Goal: Transaction & Acquisition: Subscribe to service/newsletter

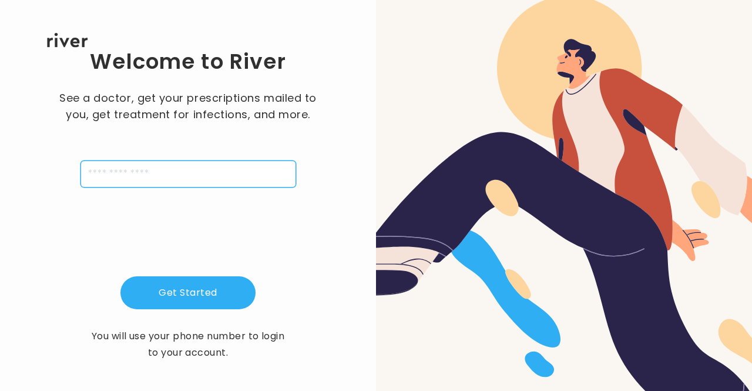
click at [236, 169] on input "tel" at bounding box center [188, 173] width 216 height 27
click at [86, 174] on input "**********" at bounding box center [188, 173] width 216 height 27
click at [93, 176] on input "**********" at bounding box center [188, 173] width 216 height 27
type input "**********"
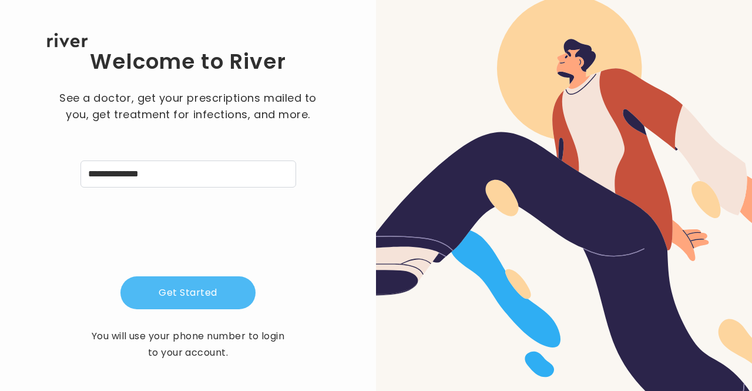
click at [230, 307] on button "Get Started" at bounding box center [187, 292] width 135 height 33
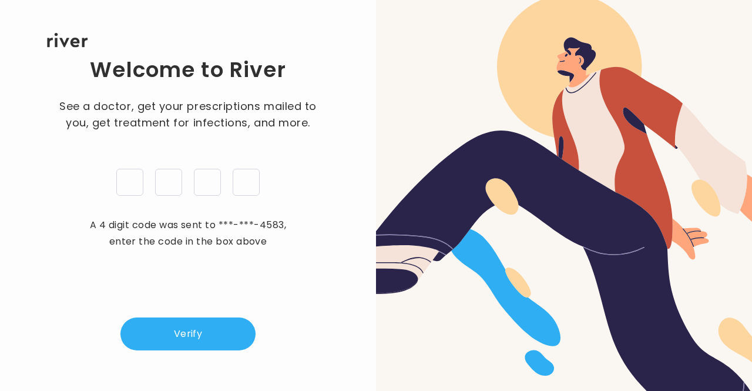
type input "*"
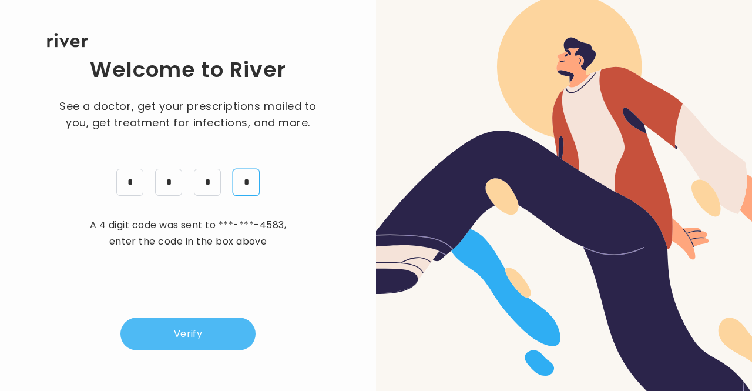
type input "*"
click at [200, 339] on button "Verify" at bounding box center [187, 333] width 135 height 33
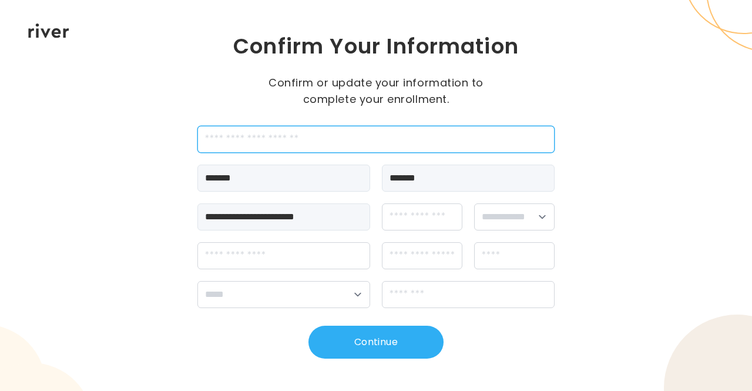
click at [315, 140] on input "employeeId" at bounding box center [375, 139] width 357 height 27
type input "*******"
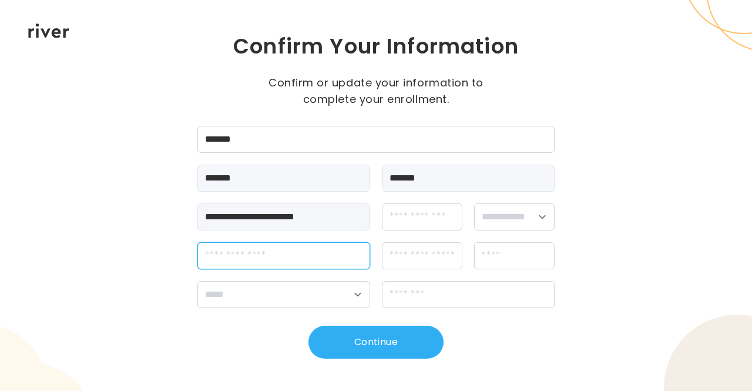
click at [297, 260] on input "streetAddress" at bounding box center [283, 255] width 173 height 27
type input "**********"
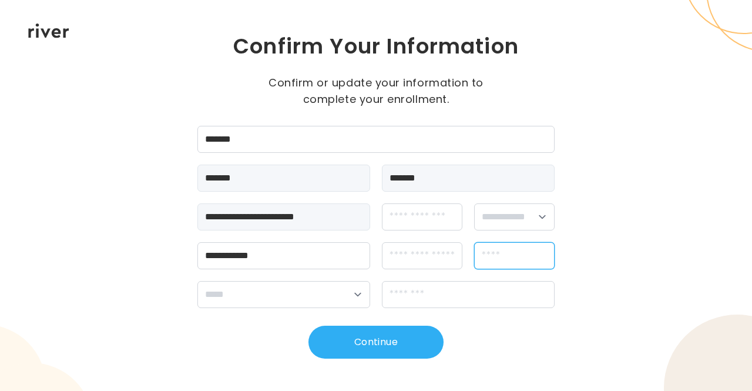
type input "*********"
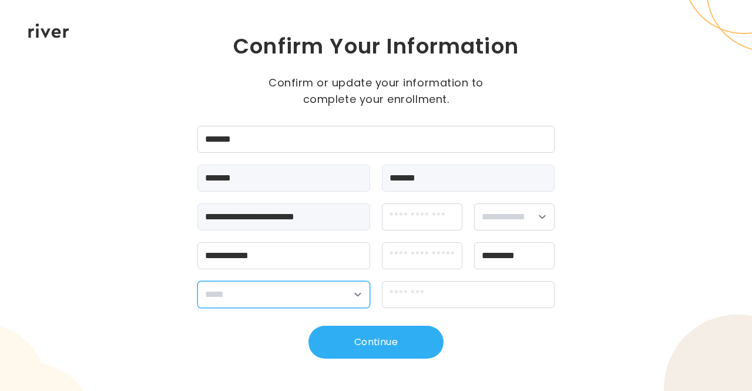
select select "**"
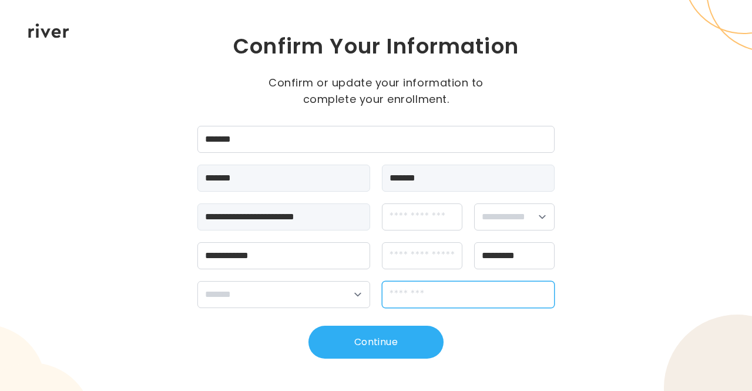
type input "*****"
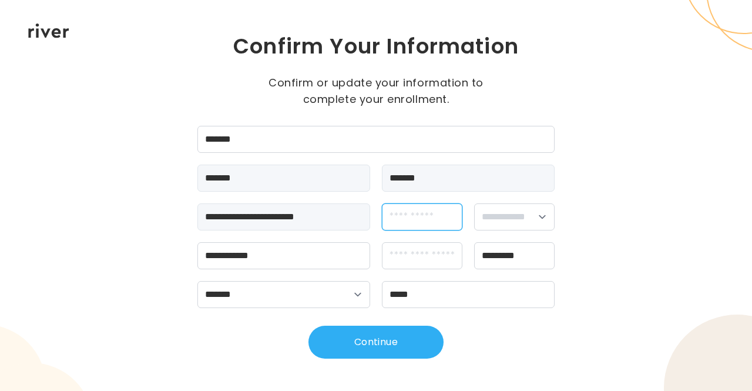
click at [441, 218] on input "dateOfBirth" at bounding box center [422, 216] width 80 height 27
type input "**********"
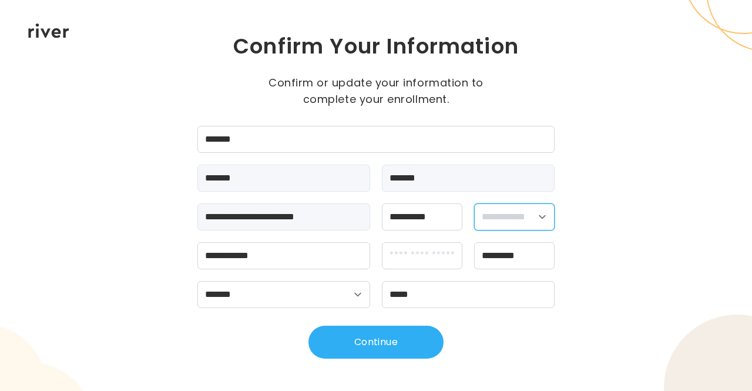
click at [482, 217] on select "**********" at bounding box center [514, 216] width 80 height 27
select select "******"
click at [474, 203] on select "**********" at bounding box center [514, 216] width 80 height 27
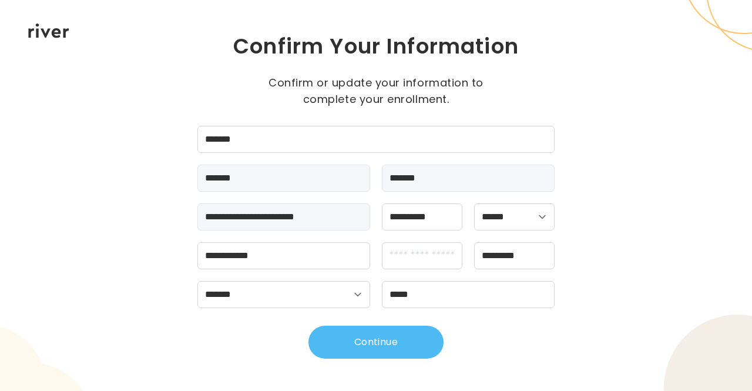
click at [399, 341] on button "Continue" at bounding box center [375, 341] width 135 height 33
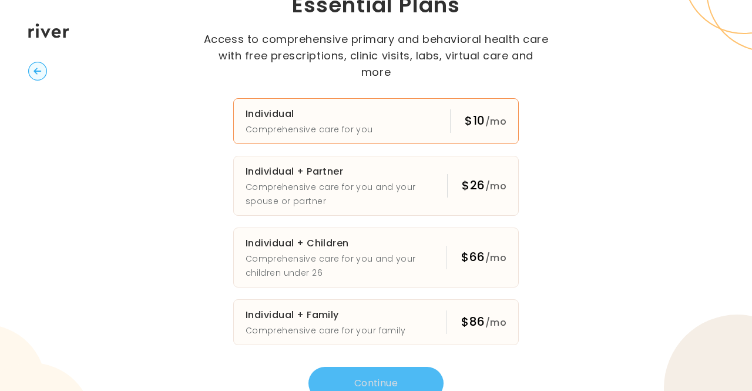
click at [429, 98] on button "Individual Comprehensive care for you $10 /mo" at bounding box center [375, 121] width 285 height 46
click at [384, 381] on button "Continue" at bounding box center [375, 383] width 135 height 33
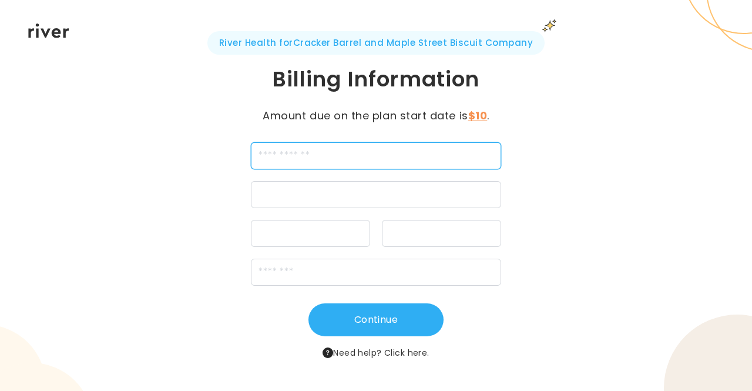
click at [372, 162] on input "cardName" at bounding box center [376, 155] width 250 height 27
click at [337, 201] on div at bounding box center [376, 194] width 250 height 27
click at [366, 154] on input "cardName" at bounding box center [376, 155] width 250 height 27
type input "**********"
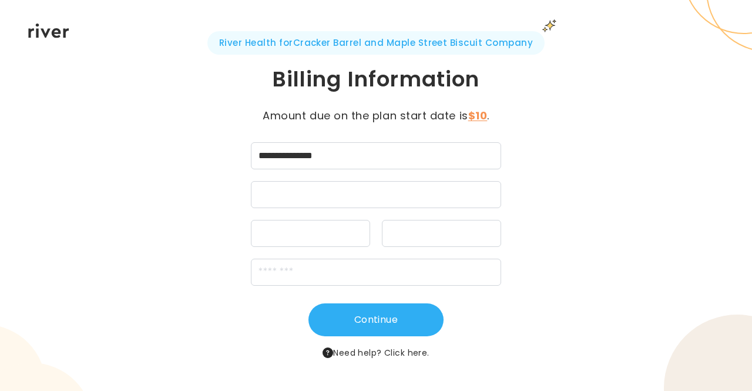
click at [388, 183] on div at bounding box center [376, 194] width 250 height 27
click at [388, 185] on div at bounding box center [376, 194] width 250 height 27
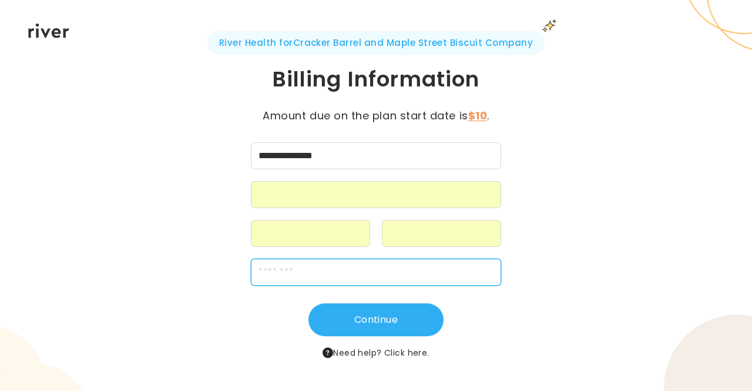
click at [334, 283] on input "zipCode" at bounding box center [376, 271] width 250 height 27
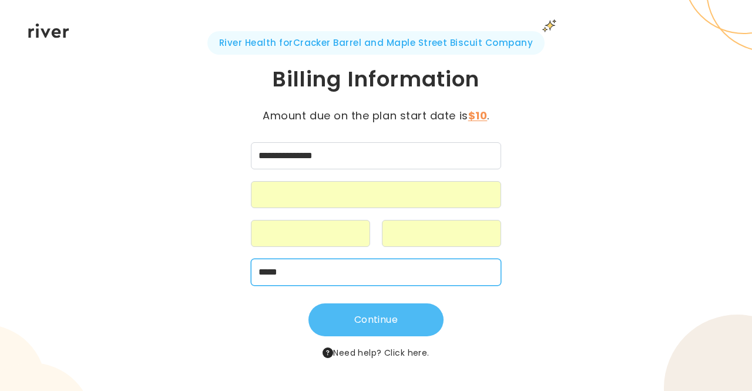
type input "*****"
click at [345, 320] on button "Continue" at bounding box center [375, 319] width 135 height 33
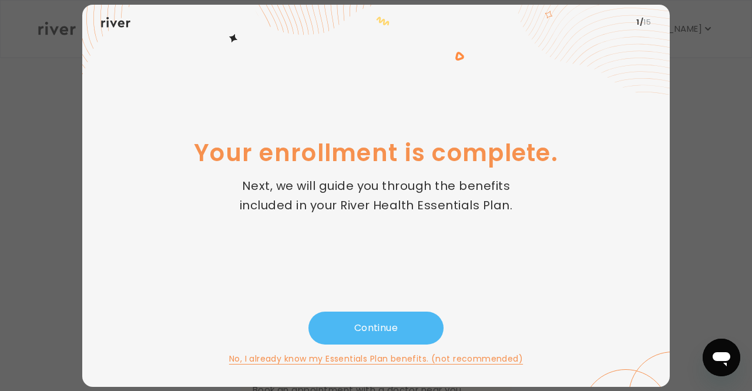
click at [372, 324] on button "Continue" at bounding box center [375, 327] width 135 height 33
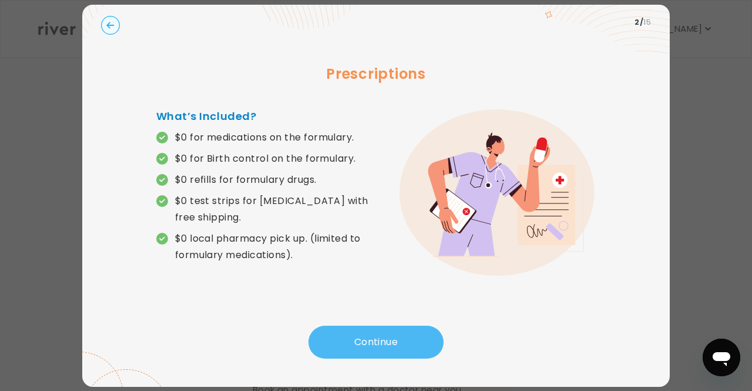
click at [354, 350] on button "Continue" at bounding box center [375, 341] width 135 height 33
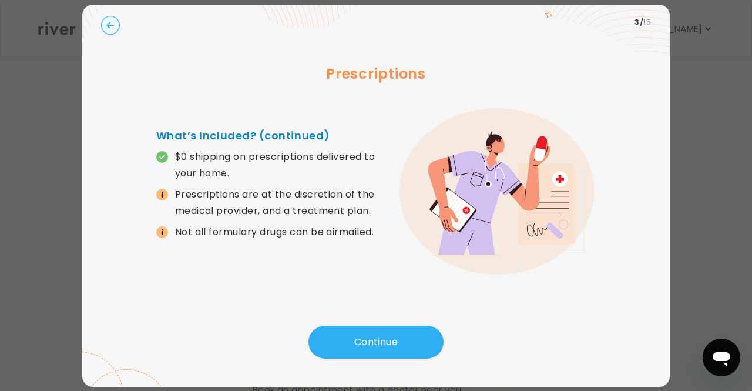
click at [162, 193] on icon at bounding box center [161, 195] width 1 height 4
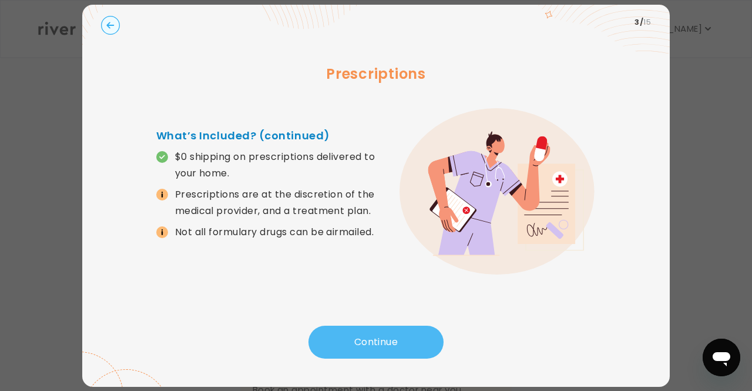
click at [349, 338] on button "Continue" at bounding box center [375, 341] width 135 height 33
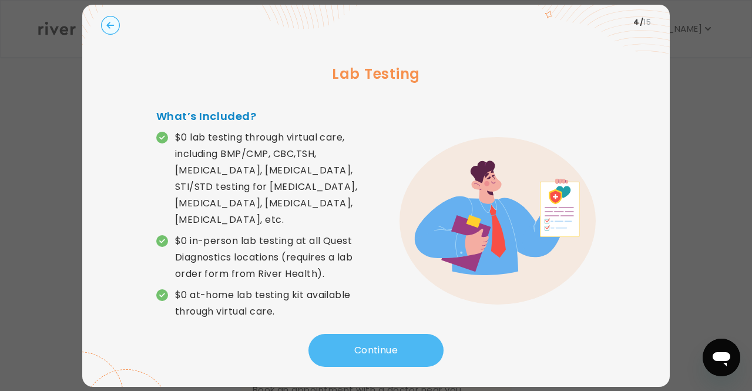
click at [408, 344] on button "Continue" at bounding box center [375, 350] width 135 height 33
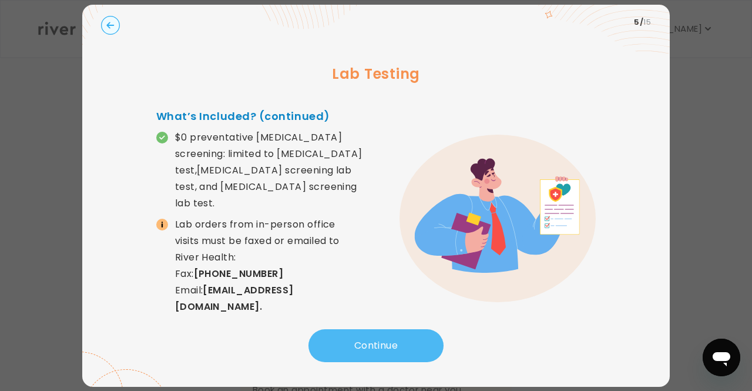
click at [417, 357] on button "Continue" at bounding box center [375, 345] width 135 height 33
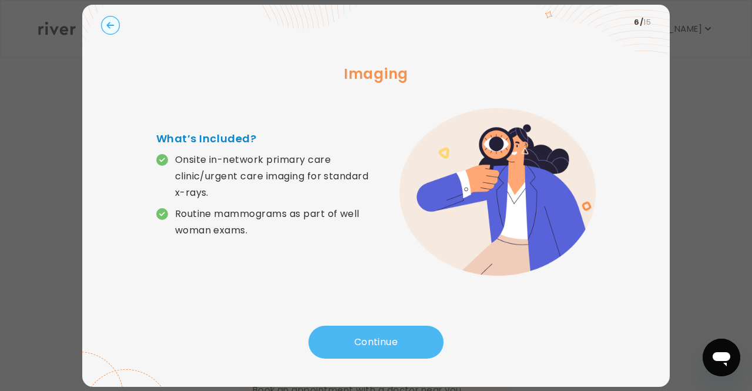
click at [372, 334] on button "Continue" at bounding box center [375, 341] width 135 height 33
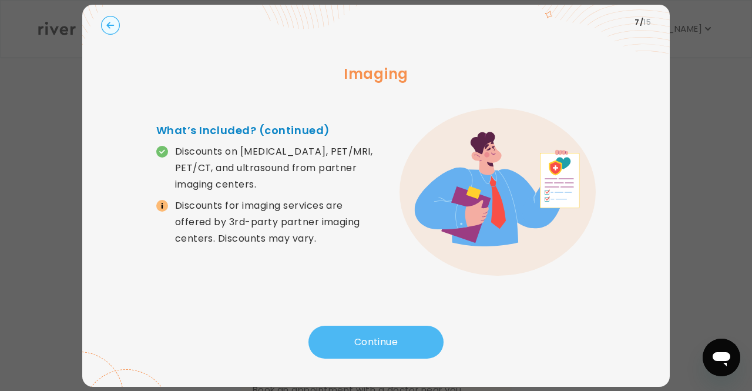
click at [381, 341] on button "Continue" at bounding box center [375, 341] width 135 height 33
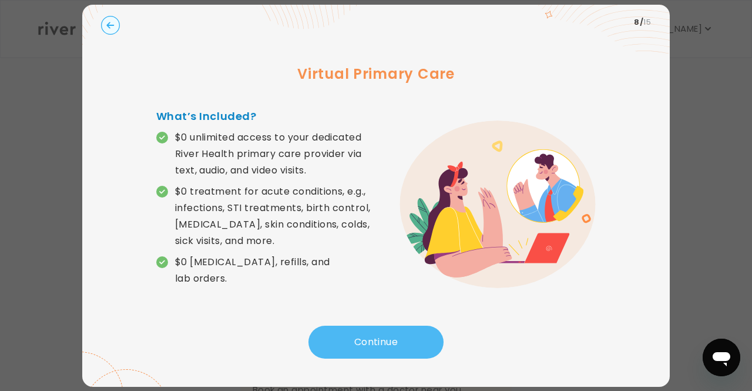
click at [371, 341] on button "Continue" at bounding box center [375, 341] width 135 height 33
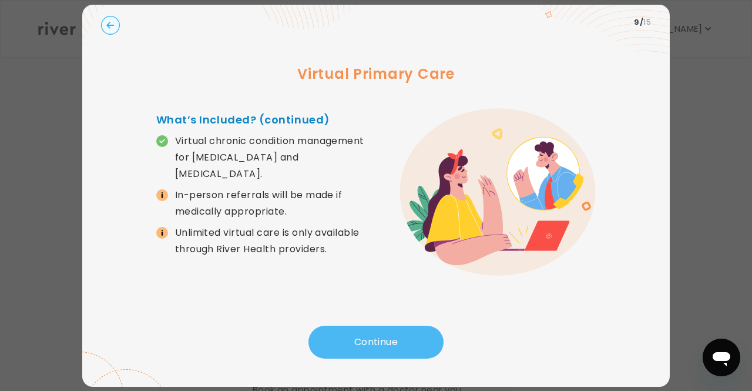
click at [364, 349] on button "Continue" at bounding box center [375, 341] width 135 height 33
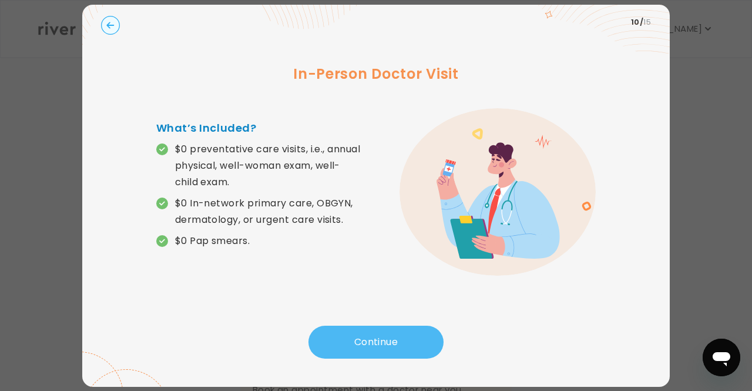
click at [364, 347] on button "Continue" at bounding box center [375, 341] width 135 height 33
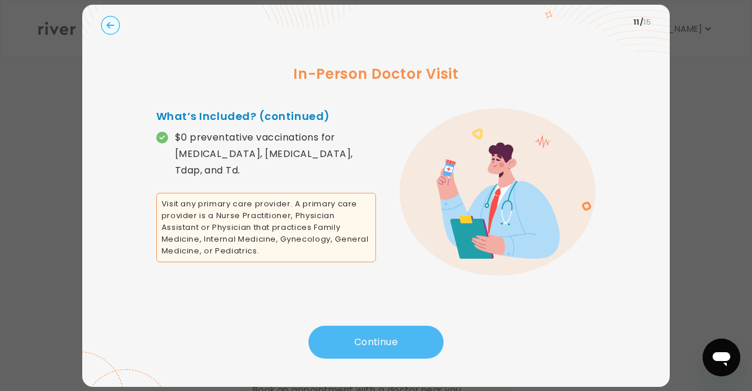
click at [364, 347] on button "Continue" at bounding box center [375, 341] width 135 height 33
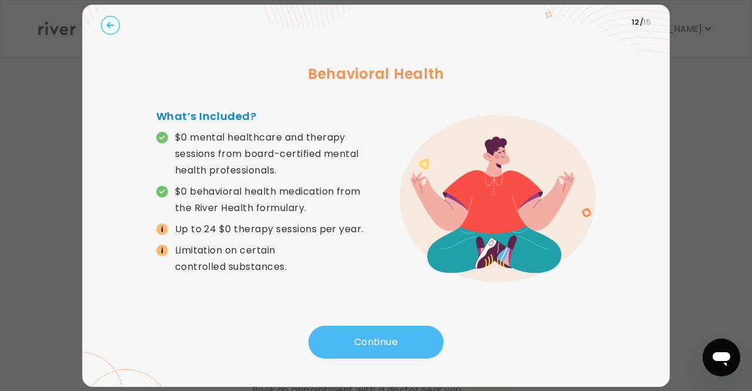
click at [364, 347] on button "Continue" at bounding box center [375, 341] width 135 height 33
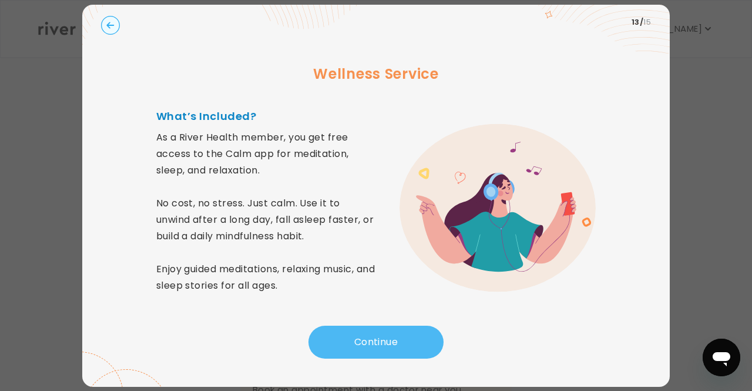
click at [367, 334] on button "Continue" at bounding box center [375, 341] width 135 height 33
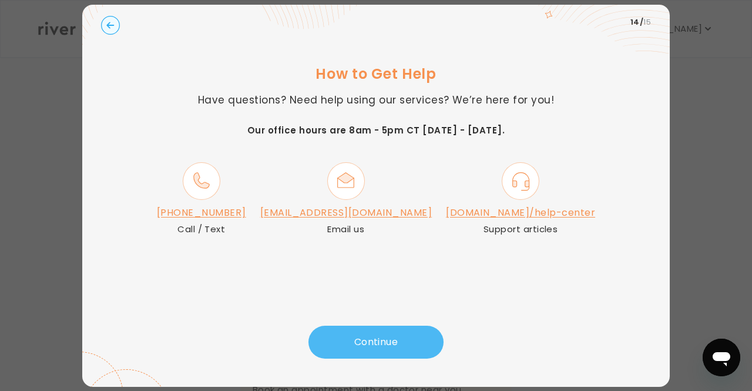
click at [395, 347] on button "Continue" at bounding box center [375, 341] width 135 height 33
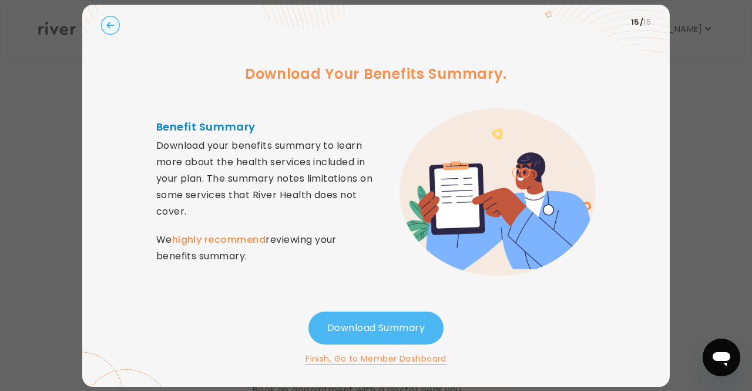
click at [359, 322] on button "Download Summary" at bounding box center [375, 327] width 135 height 33
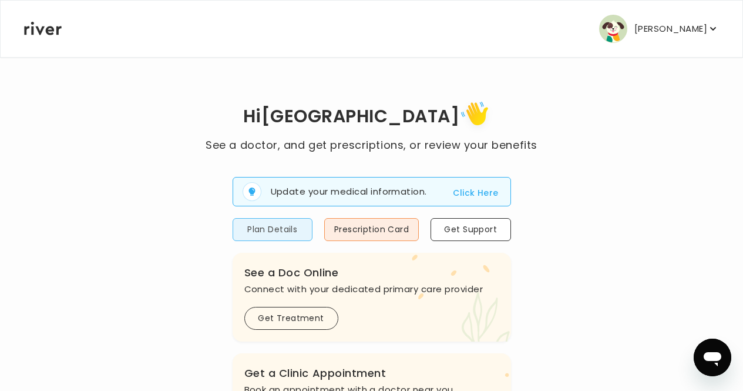
click at [263, 230] on button "Plan Details" at bounding box center [273, 229] width 80 height 23
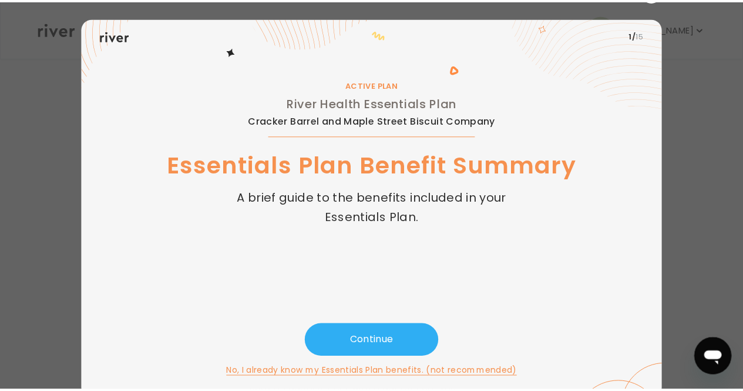
scroll to position [29, 0]
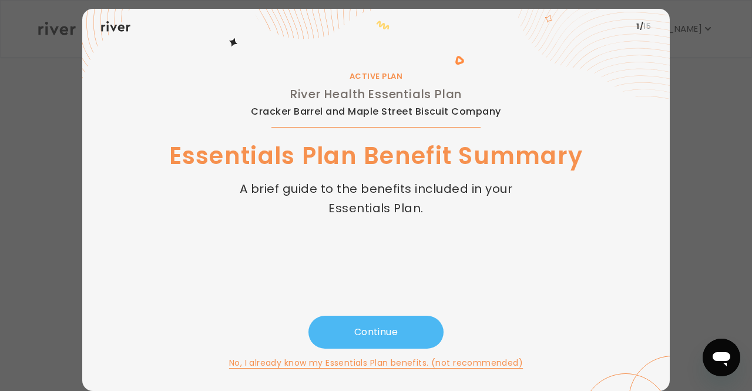
click at [374, 338] on button "Continue" at bounding box center [375, 331] width 135 height 33
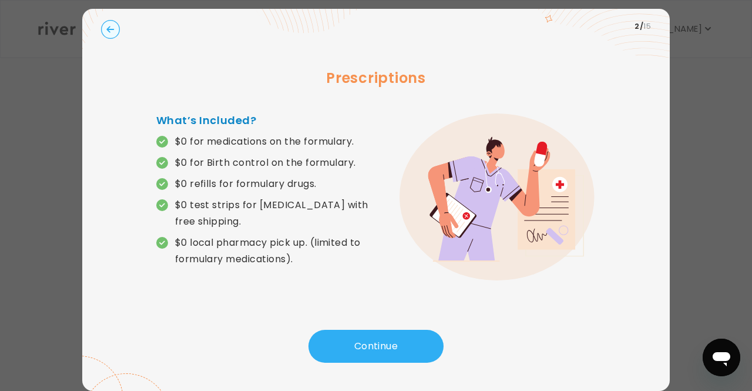
click at [109, 26] on circle "button" at bounding box center [111, 30] width 18 height 18
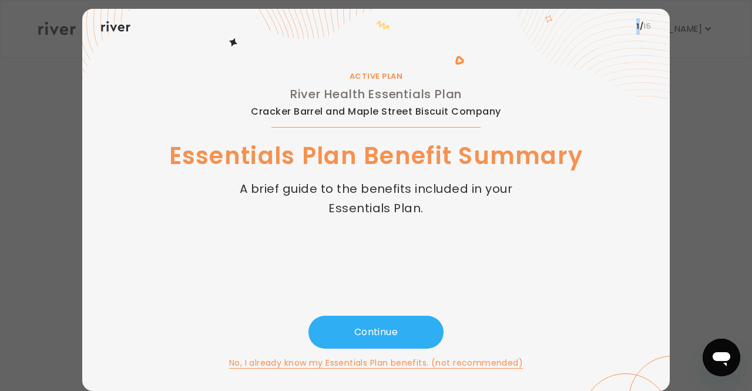
click at [109, 26] on icon at bounding box center [115, 26] width 29 height 11
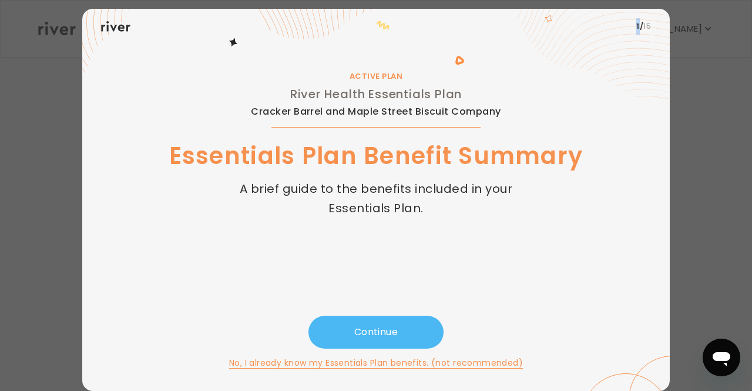
click at [339, 319] on button "Continue" at bounding box center [375, 331] width 135 height 33
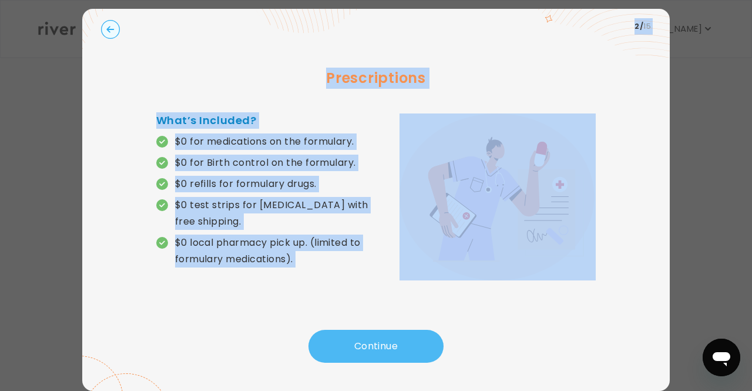
click at [339, 319] on div "Prescriptions What’s Included? $0 for medications on the formulary. $0 for Birt…" at bounding box center [376, 186] width 550 height 285
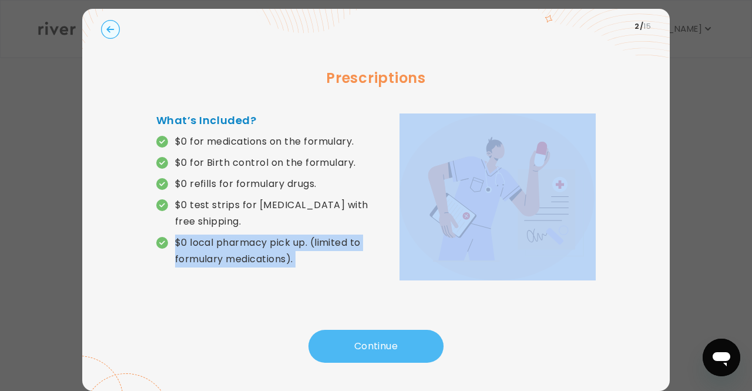
click at [339, 319] on div "Prescriptions What’s Included? $0 for medications on the formulary. $0 for Birt…" at bounding box center [376, 186] width 550 height 285
click at [339, 334] on button "Continue" at bounding box center [375, 346] width 135 height 33
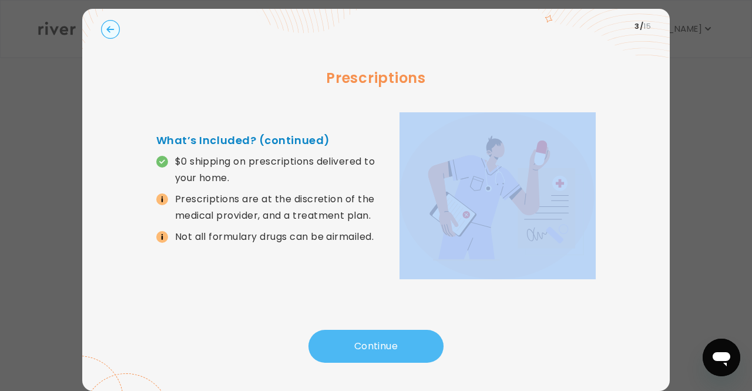
click at [339, 334] on button "Continue" at bounding box center [375, 346] width 135 height 33
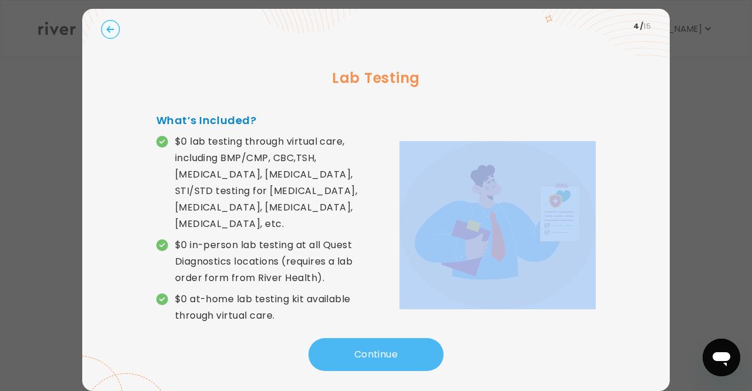
click at [339, 338] on button "Continue" at bounding box center [375, 354] width 135 height 33
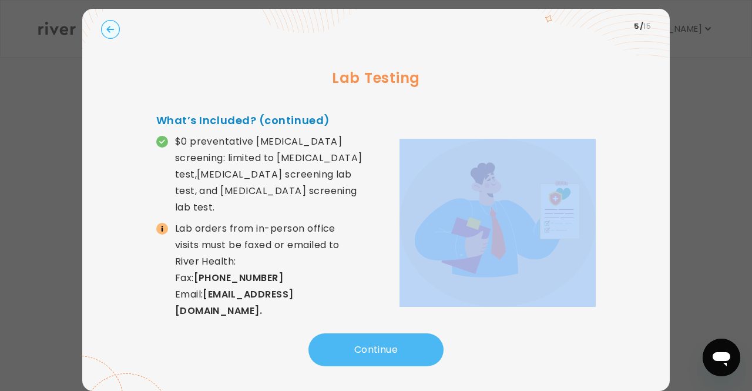
click at [339, 334] on button "Continue" at bounding box center [375, 349] width 135 height 33
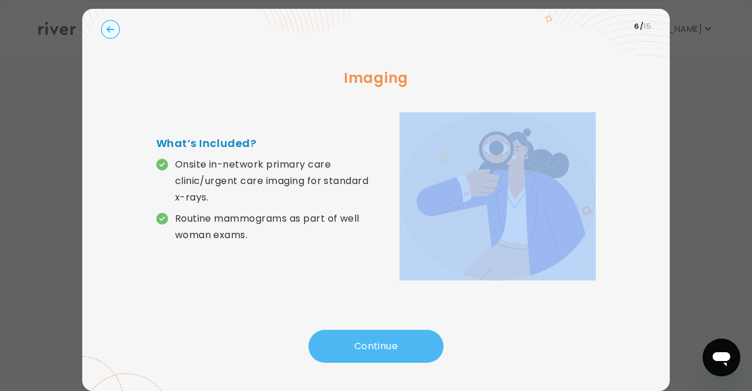
click at [339, 334] on button "Continue" at bounding box center [375, 346] width 135 height 33
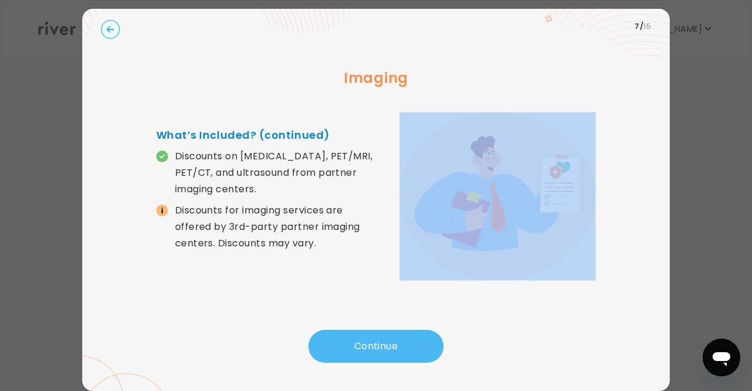
click at [339, 334] on button "Continue" at bounding box center [375, 346] width 135 height 33
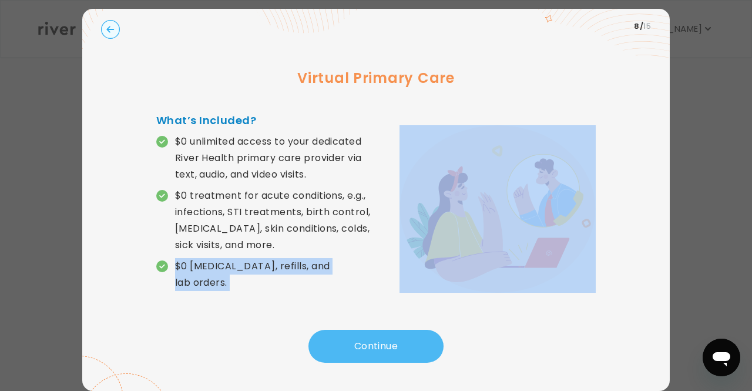
click at [339, 334] on button "Continue" at bounding box center [375, 346] width 135 height 33
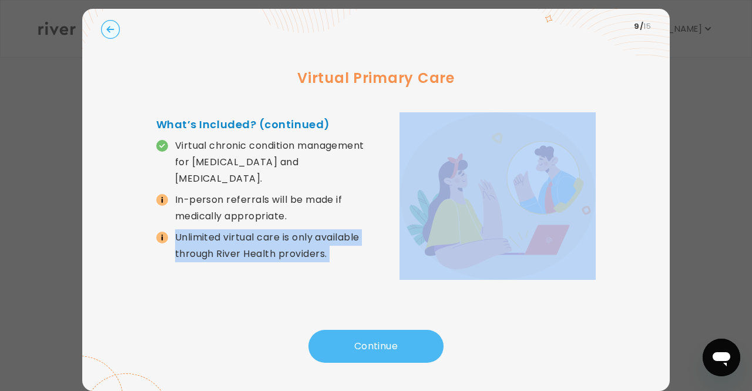
click at [339, 334] on button "Continue" at bounding box center [375, 346] width 135 height 33
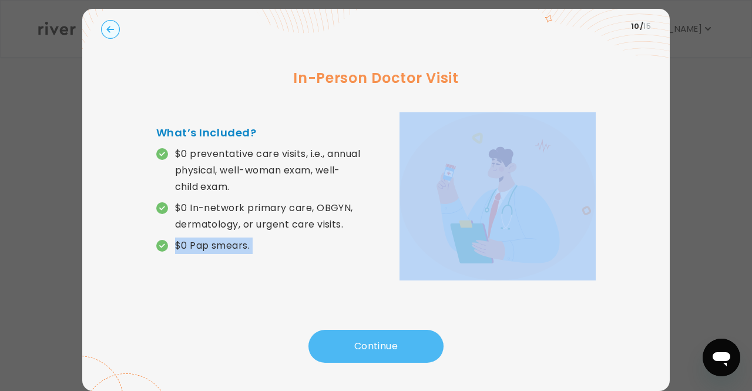
click at [339, 334] on button "Continue" at bounding box center [375, 346] width 135 height 33
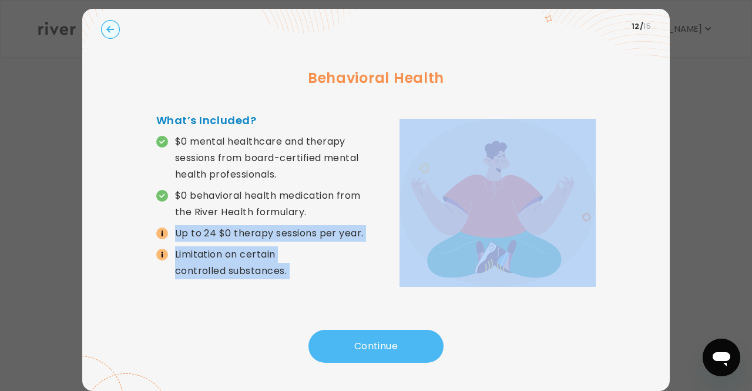
click at [339, 334] on button "Continue" at bounding box center [375, 346] width 135 height 33
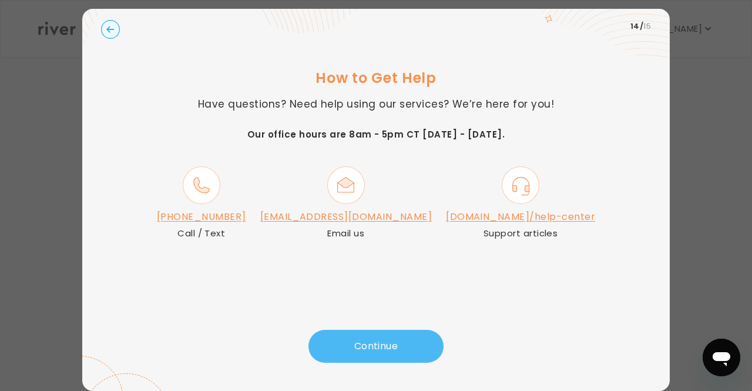
click at [339, 334] on button "Continue" at bounding box center [375, 346] width 135 height 33
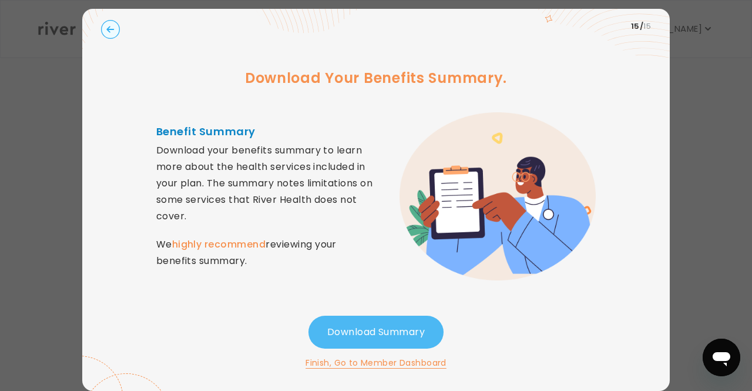
click at [339, 334] on button "Download Summary" at bounding box center [375, 331] width 135 height 33
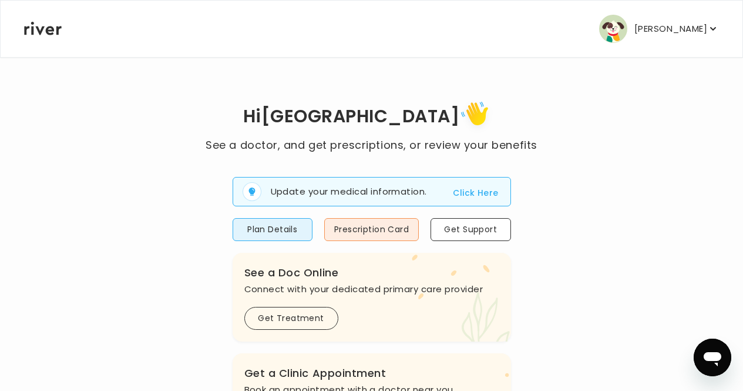
click at [463, 190] on button "Click Here" at bounding box center [475, 193] width 45 height 14
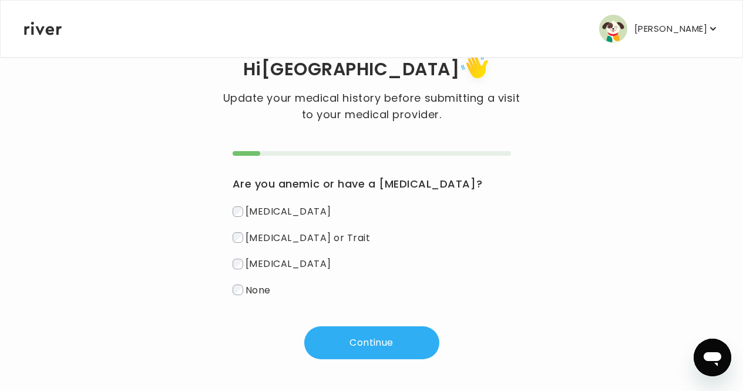
scroll to position [41, 0]
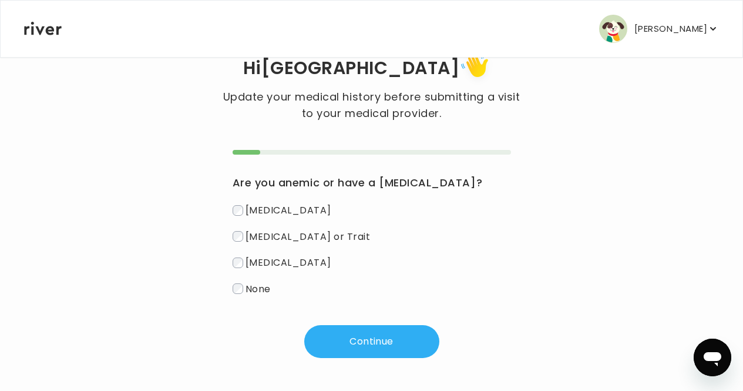
click at [271, 287] on span "None" at bounding box center [258, 288] width 25 height 14
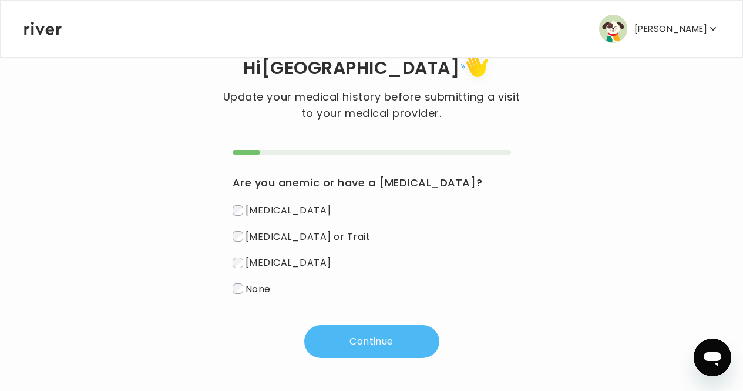
click at [354, 326] on button "Continue" at bounding box center [371, 341] width 135 height 33
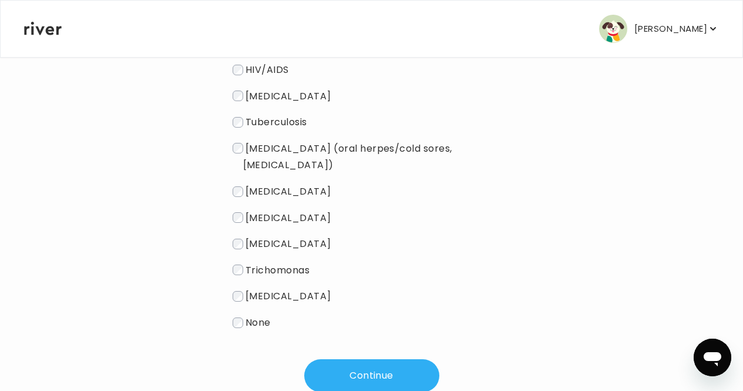
scroll to position [218, 0]
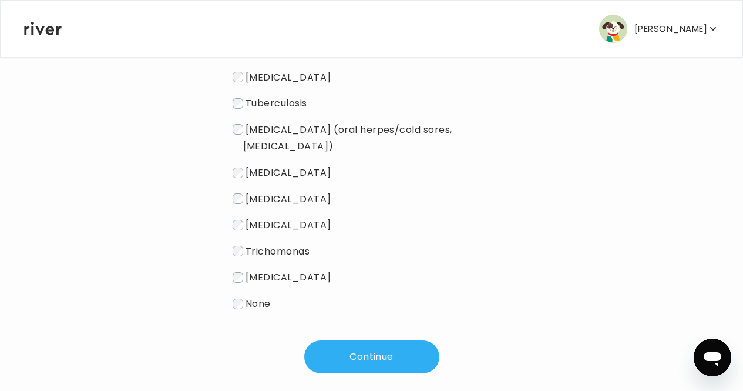
click at [260, 297] on span "None" at bounding box center [258, 304] width 25 height 14
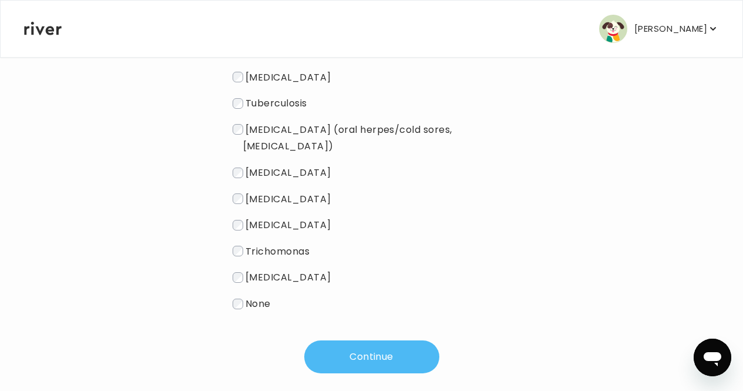
click at [349, 342] on button "Continue" at bounding box center [371, 356] width 135 height 33
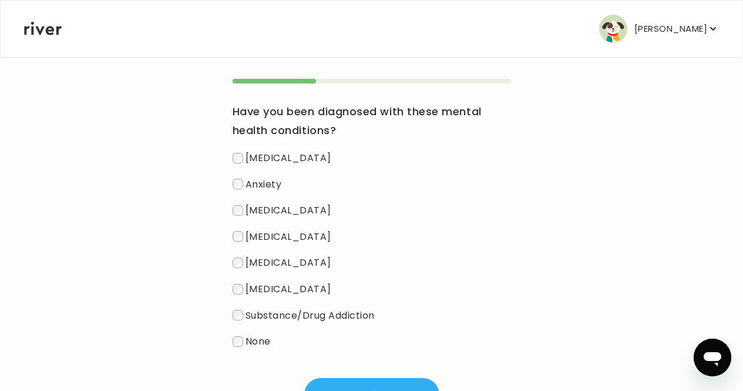
scroll to position [127, 0]
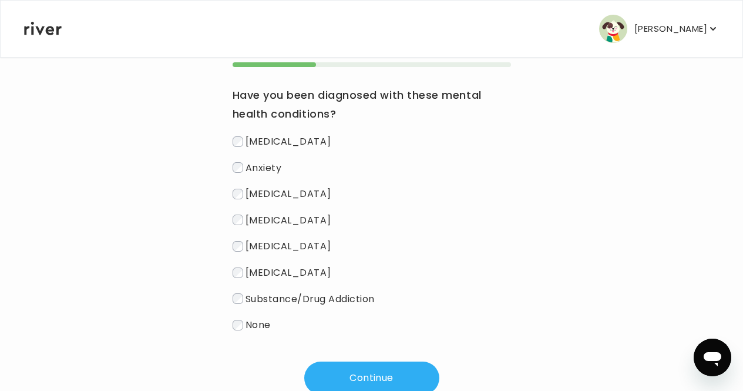
click at [280, 136] on span "[MEDICAL_DATA]" at bounding box center [289, 142] width 86 height 14
click at [271, 167] on span "Anxiety" at bounding box center [264, 167] width 36 height 14
click at [255, 275] on span "[MEDICAL_DATA]" at bounding box center [289, 272] width 86 height 14
click at [261, 244] on span "[MEDICAL_DATA]" at bounding box center [289, 246] width 86 height 14
click at [332, 370] on button "Continue" at bounding box center [371, 377] width 135 height 33
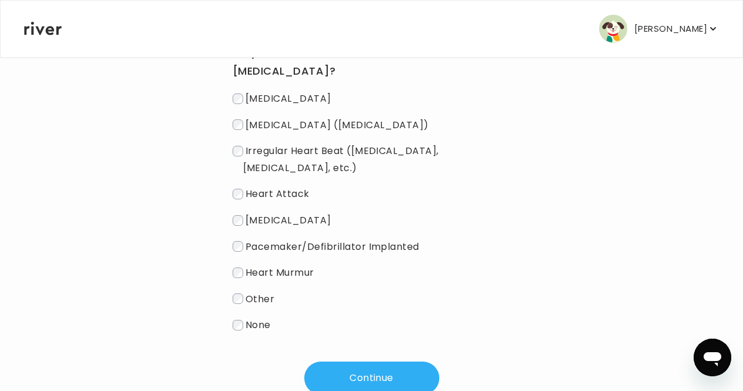
scroll to position [191, 0]
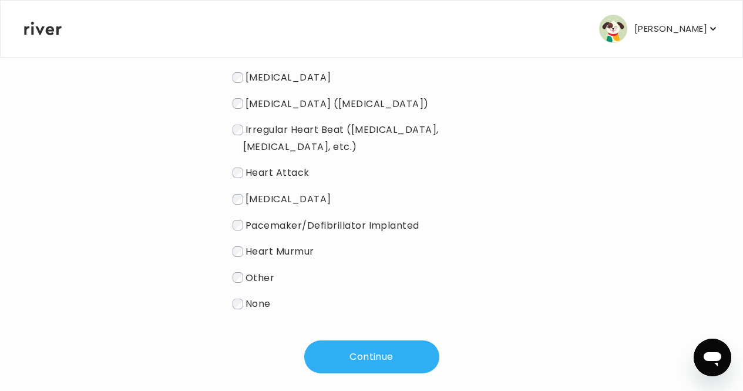
click at [271, 297] on span "None" at bounding box center [258, 304] width 25 height 14
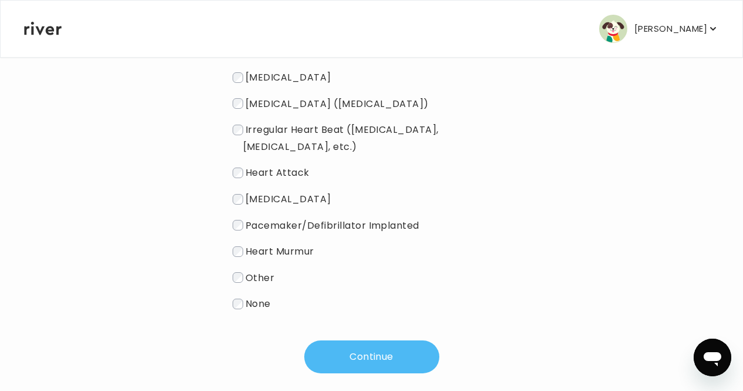
click at [352, 340] on button "Continue" at bounding box center [371, 356] width 135 height 33
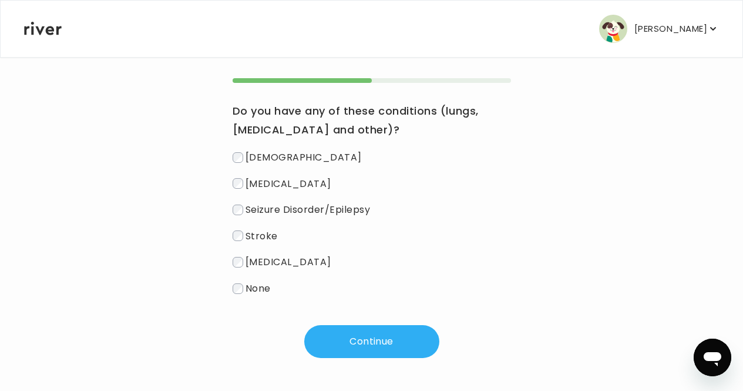
click at [258, 290] on span "None" at bounding box center [258, 288] width 25 height 14
click at [324, 322] on div "Do you have any of these conditions (lungs, [MEDICAL_DATA] and [MEDICAL_DATA] […" at bounding box center [372, 218] width 278 height 280
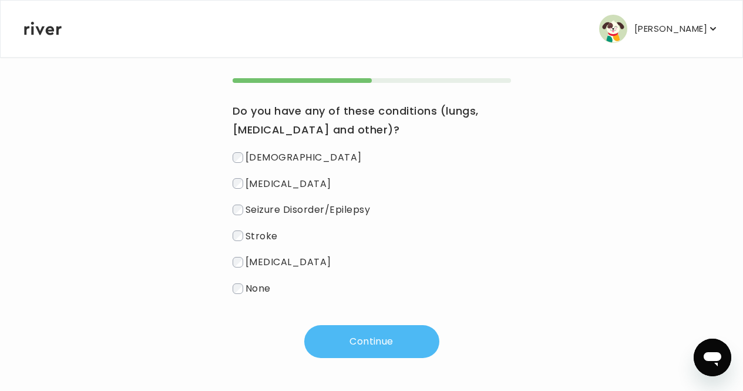
click at [325, 330] on button "Continue" at bounding box center [371, 341] width 135 height 33
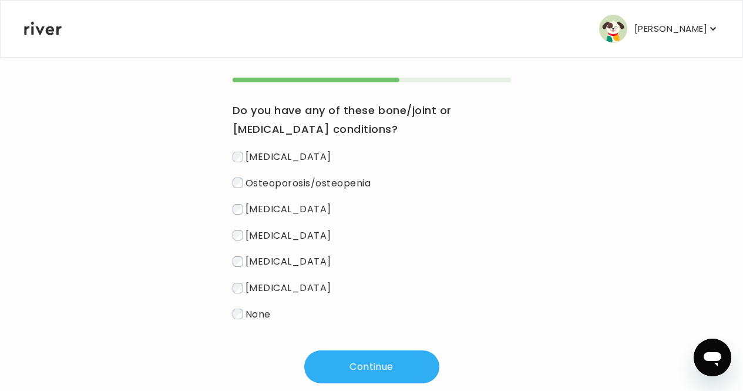
click at [265, 310] on span "None" at bounding box center [258, 314] width 25 height 14
click at [357, 349] on div "Do you have any of these bone/joint or [MEDICAL_DATA] conditions? [MEDICAL_DATA…" at bounding box center [372, 230] width 278 height 305
click at [357, 360] on button "Continue" at bounding box center [371, 366] width 135 height 33
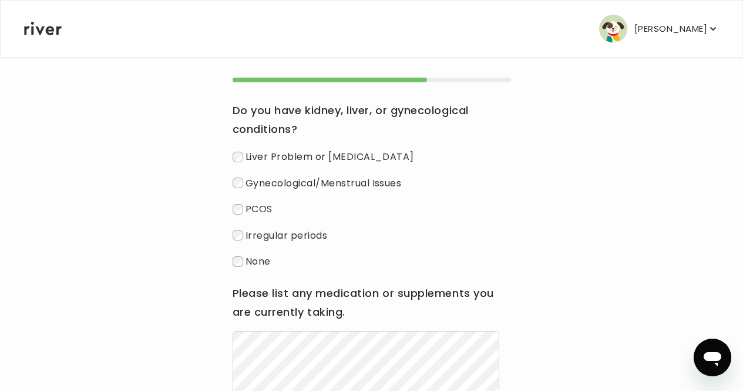
click at [261, 265] on span "None" at bounding box center [258, 261] width 25 height 14
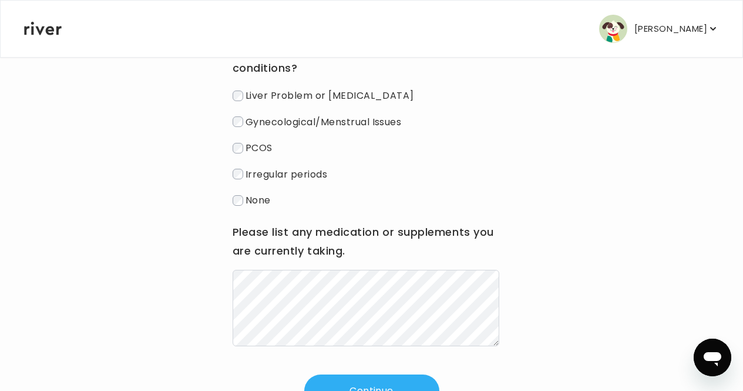
scroll to position [188, 0]
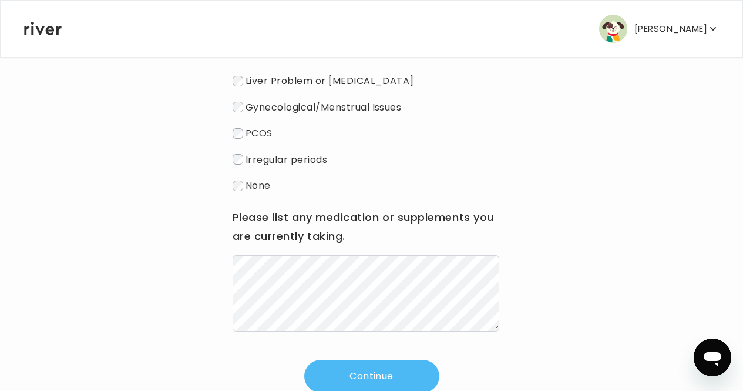
click at [336, 372] on button "Continue" at bounding box center [371, 375] width 135 height 33
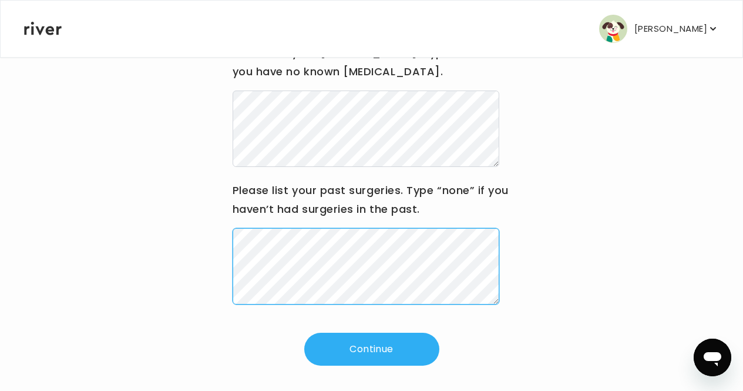
scroll to position [16, 0]
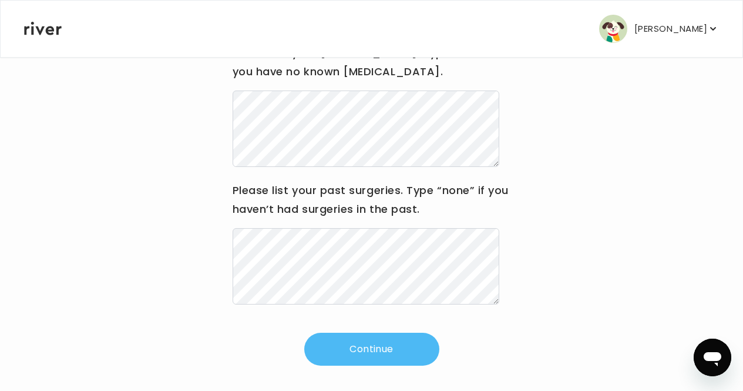
click at [401, 364] on button "Continue" at bounding box center [371, 348] width 135 height 33
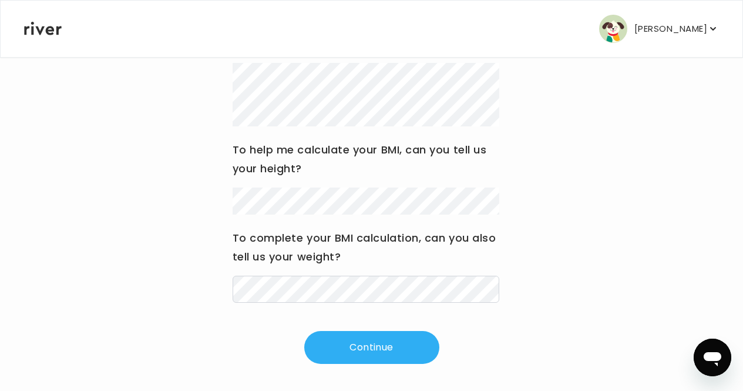
scroll to position [201, 0]
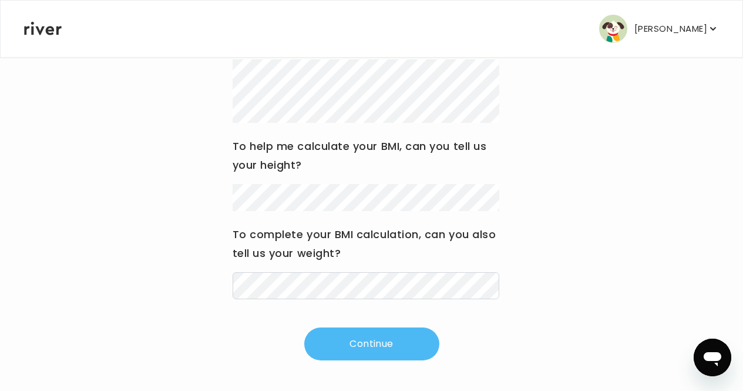
click at [399, 348] on button "Continue" at bounding box center [371, 343] width 135 height 33
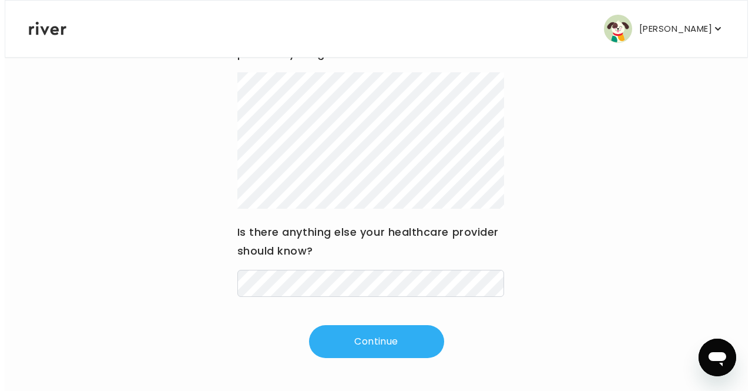
scroll to position [0, 0]
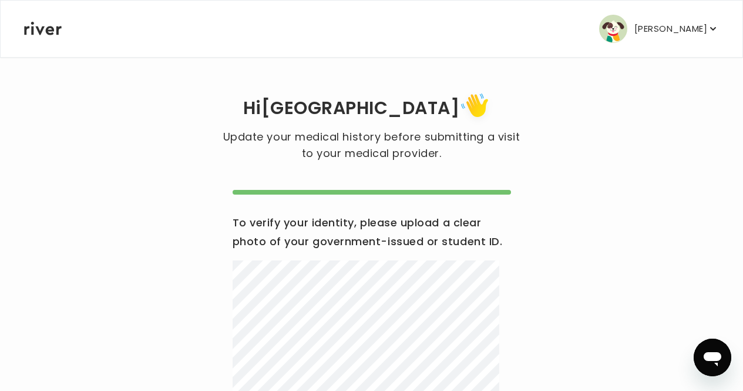
click at [678, 28] on p "[PERSON_NAME]" at bounding box center [670, 29] width 73 height 16
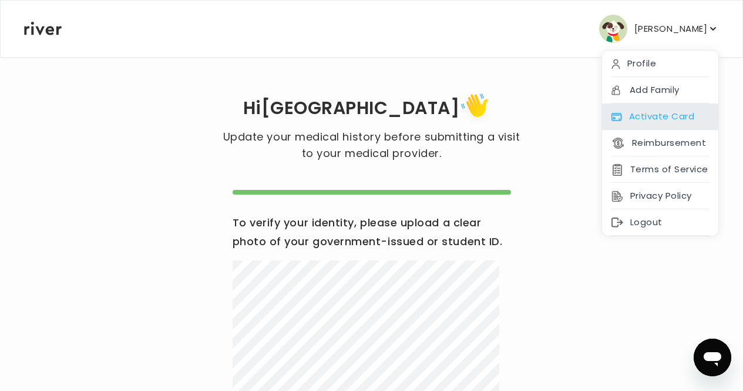
click at [641, 103] on div "Activate Card" at bounding box center [660, 116] width 116 height 26
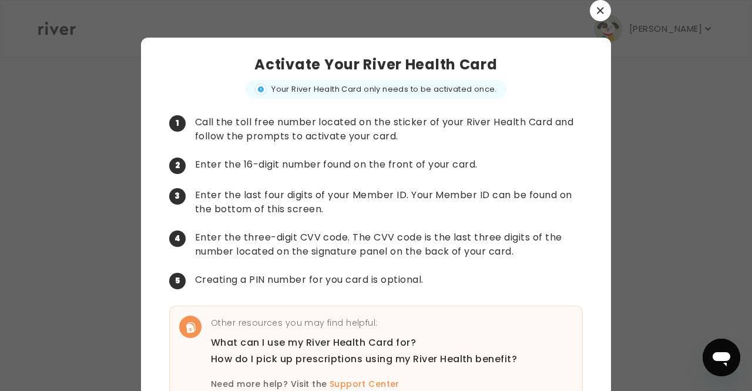
click at [597, 11] on icon "button" at bounding box center [600, 10] width 7 height 7
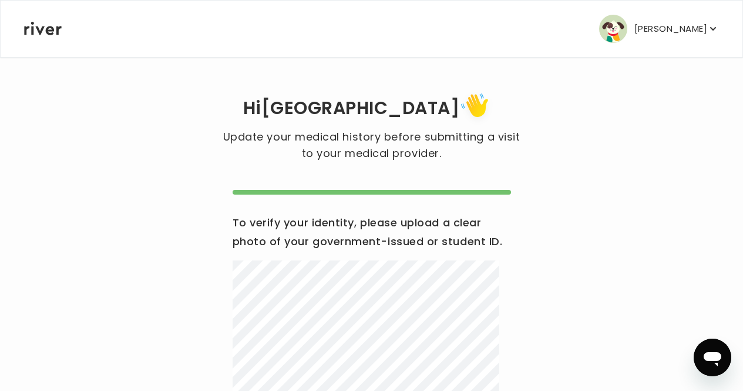
click at [677, 35] on p "[PERSON_NAME]" at bounding box center [670, 29] width 73 height 16
click at [505, 240] on h3 "To verify your identity, please upload a clear photo of your government-issued …" at bounding box center [372, 232] width 278 height 38
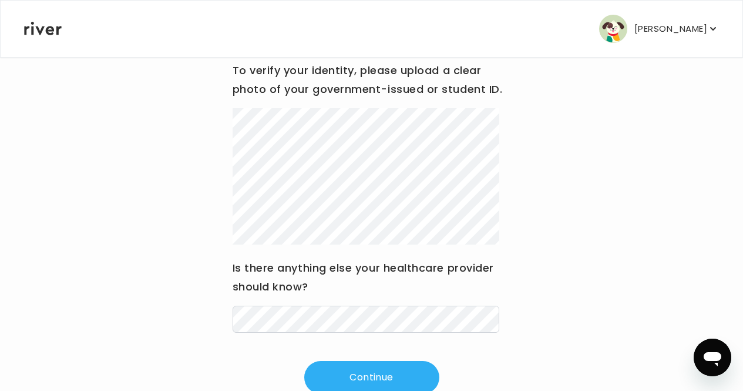
scroll to position [207, 0]
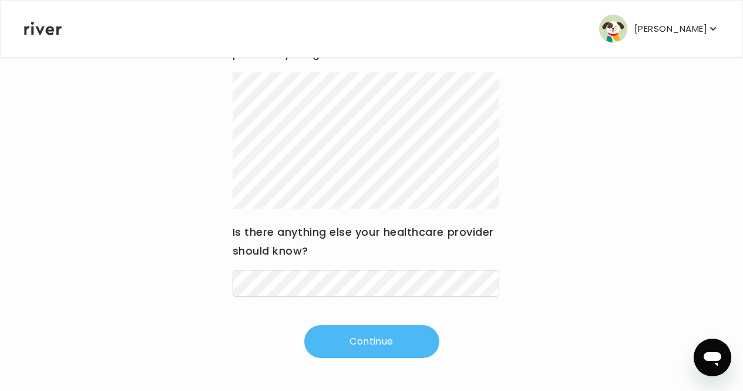
click at [382, 354] on button "Continue" at bounding box center [371, 341] width 135 height 33
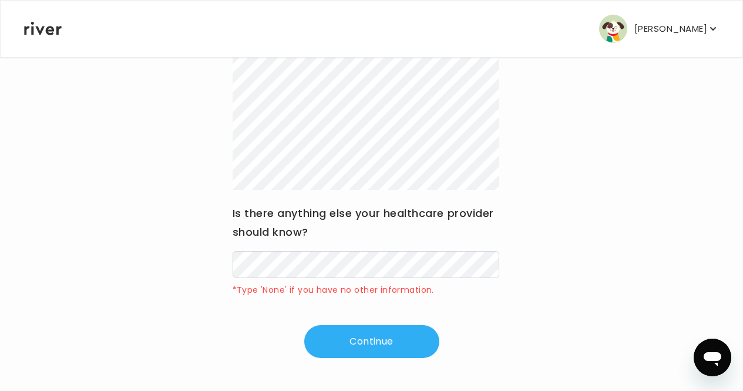
click at [378, 264] on div "Is there anything else your healthcare provider should know? *Type 'None' if yo…" at bounding box center [372, 250] width 278 height 93
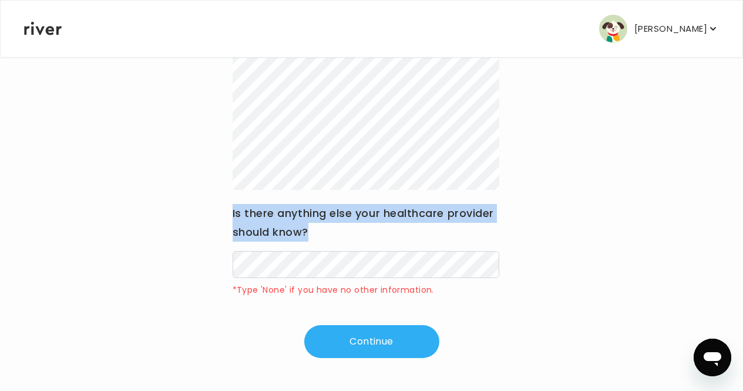
click at [376, 275] on div "Is there anything else your healthcare provider should know? *Type 'None' if yo…" at bounding box center [372, 250] width 278 height 93
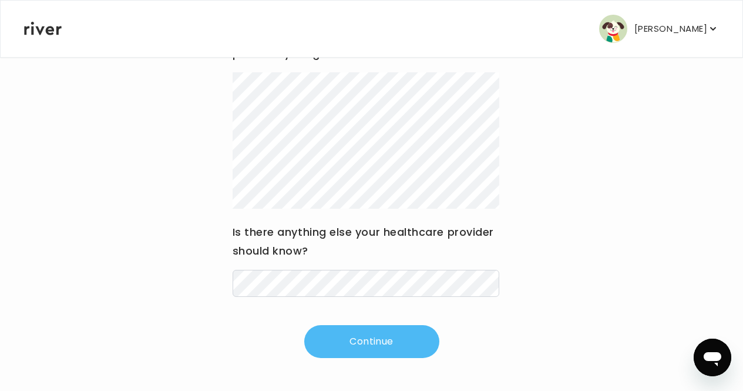
click at [376, 335] on button "Continue" at bounding box center [371, 341] width 135 height 33
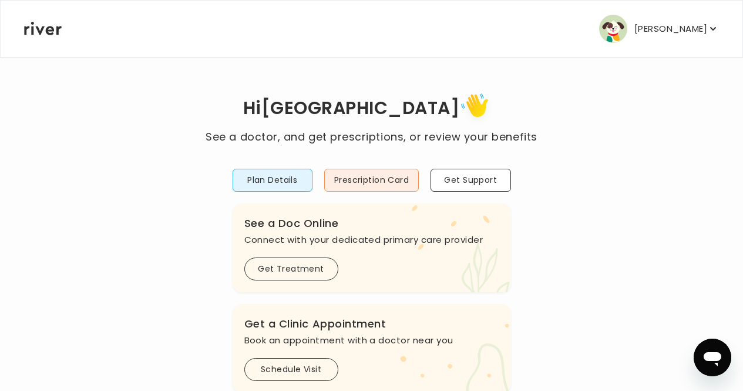
click at [688, 23] on p "[PERSON_NAME]" at bounding box center [670, 29] width 73 height 16
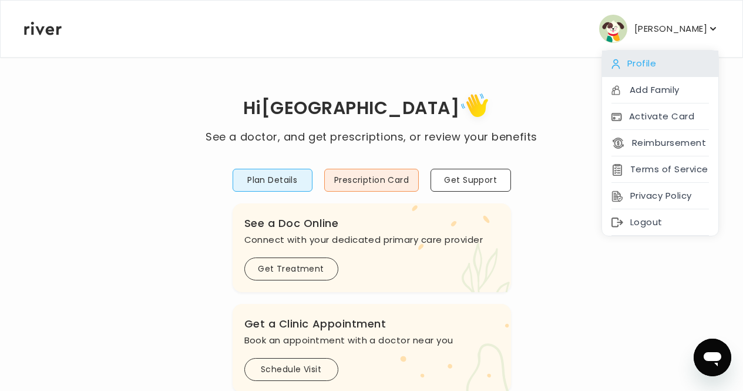
click at [645, 75] on div "Profile" at bounding box center [660, 64] width 116 height 26
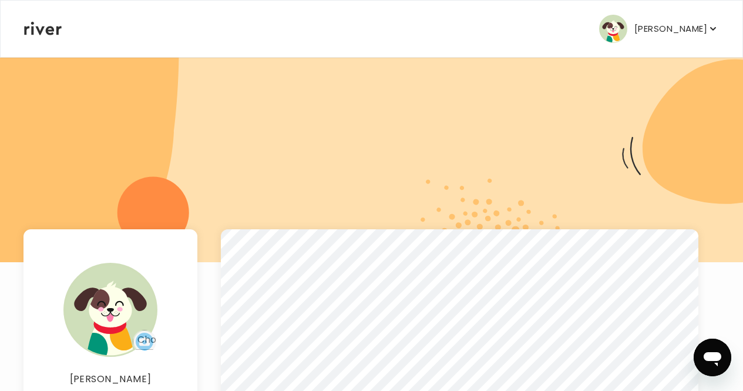
click at [688, 21] on p "[PERSON_NAME]" at bounding box center [670, 29] width 73 height 16
